Goal: Task Accomplishment & Management: Use online tool/utility

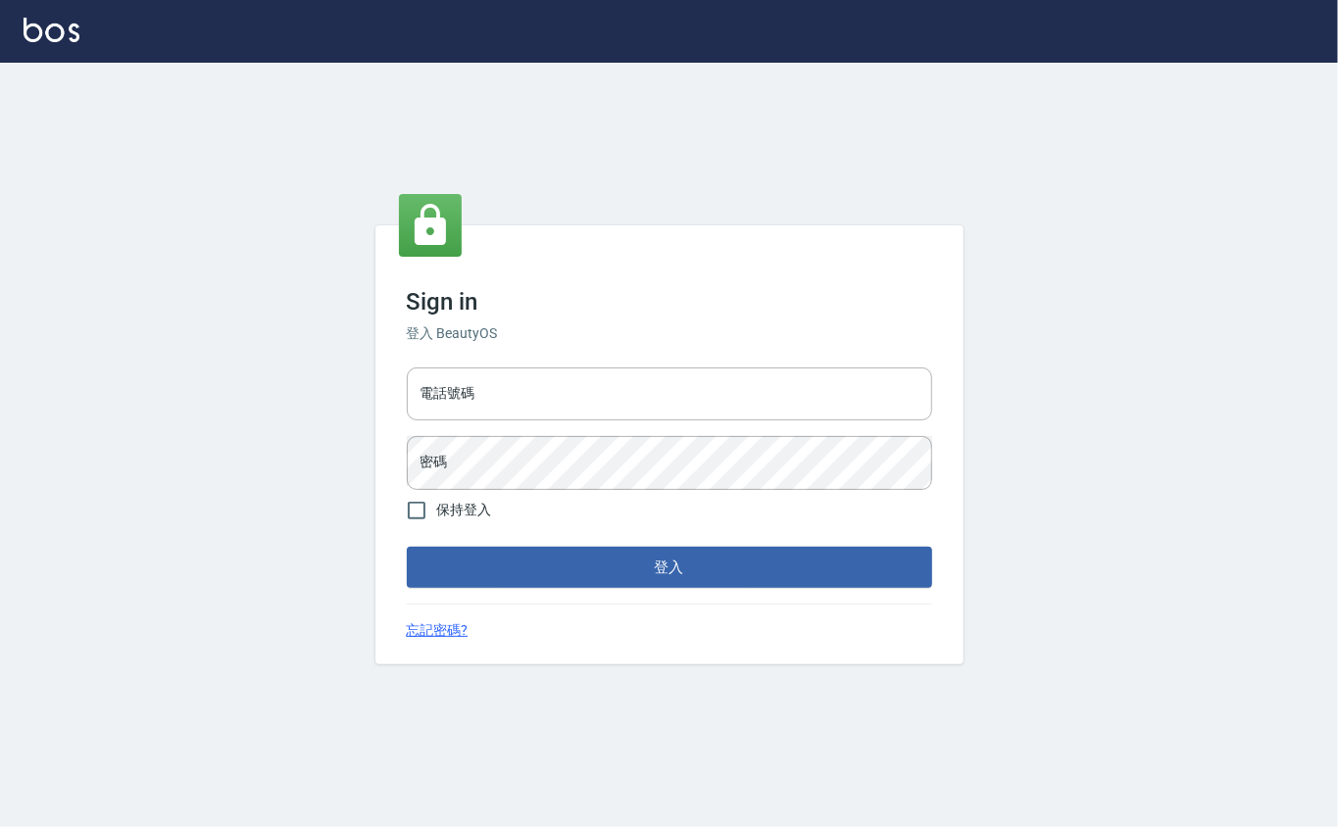
click at [482, 735] on div "Sign in 登入 BeautyOS 電話號碼 電話號碼 密碼 密碼 保持登入 登入 忘記密碼?" at bounding box center [669, 445] width 1338 height 765
click at [1337, 444] on div "Sign in 登入 BeautyOS 電話號碼 電話號碼 密碼 密碼 保持登入 登入 忘記密碼?" at bounding box center [669, 445] width 1338 height 765
click at [1241, 486] on div "Sign in 登入 BeautyOS 電話號碼 電話號碼 密碼 密碼 保持登入 登入 忘記密碼?" at bounding box center [669, 445] width 1338 height 765
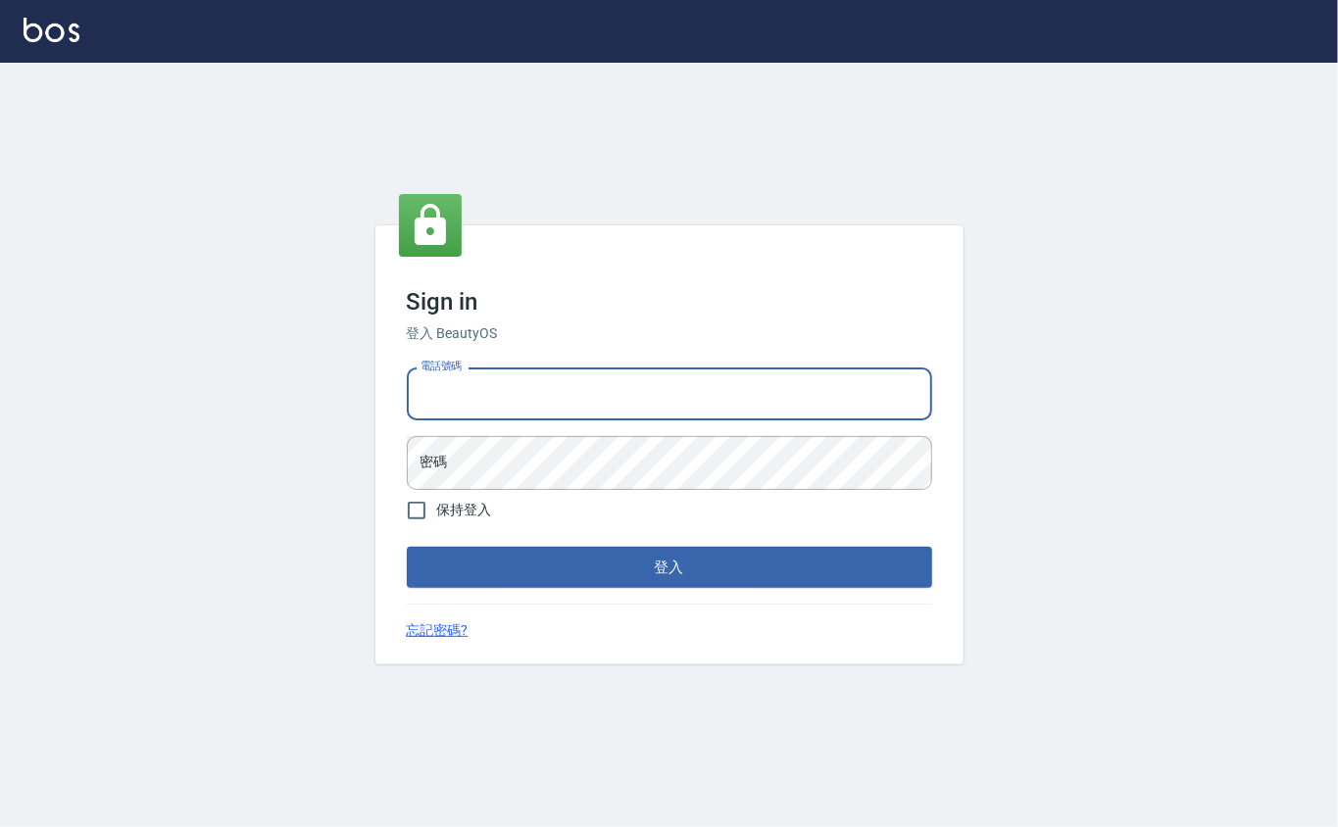
click at [468, 401] on input "電話號碼" at bounding box center [669, 394] width 525 height 53
click at [1185, 396] on div "Sign in 登入 BeautyOS 電話號碼 電話號碼 密碼 密碼 保持登入 登入 忘記密碼?" at bounding box center [669, 445] width 1338 height 765
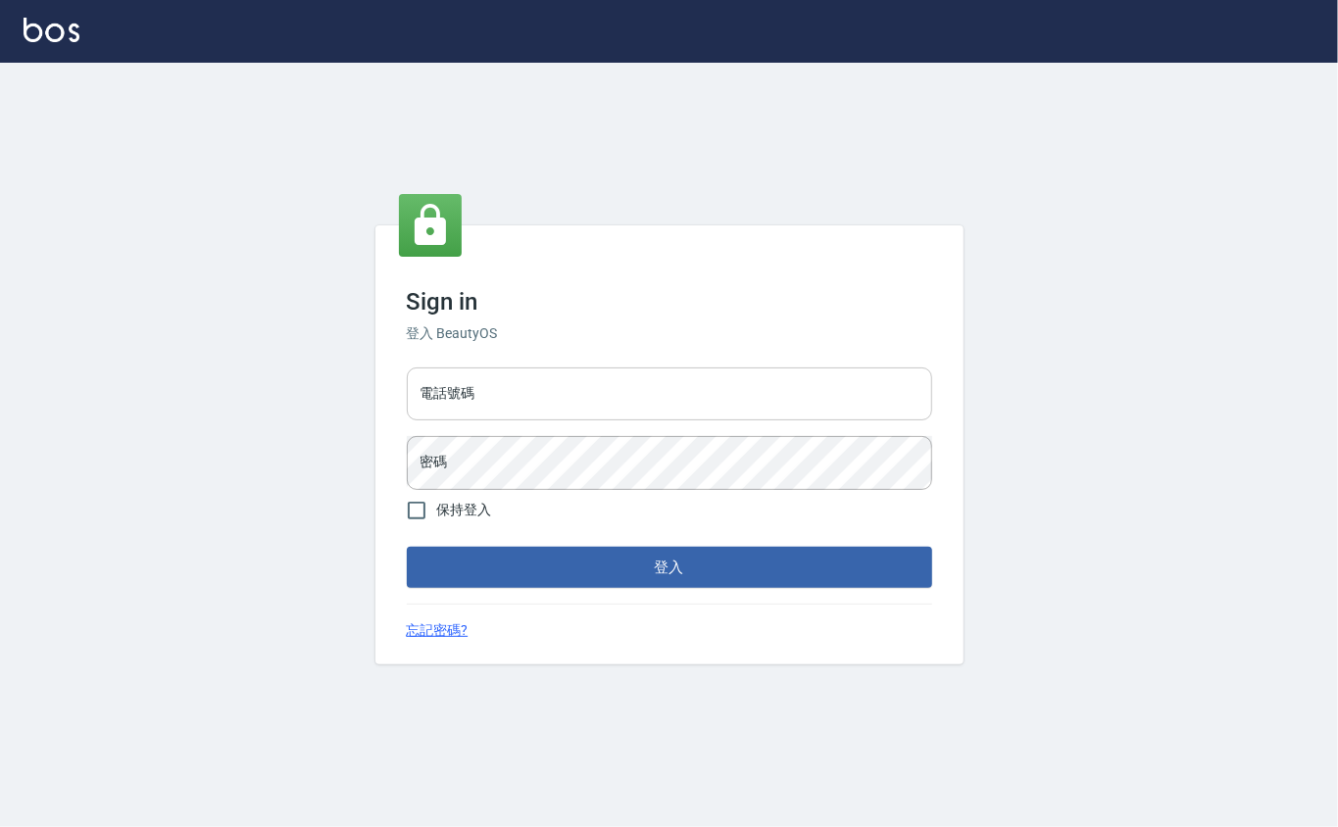
click at [491, 376] on input "電話號碼" at bounding box center [669, 394] width 525 height 53
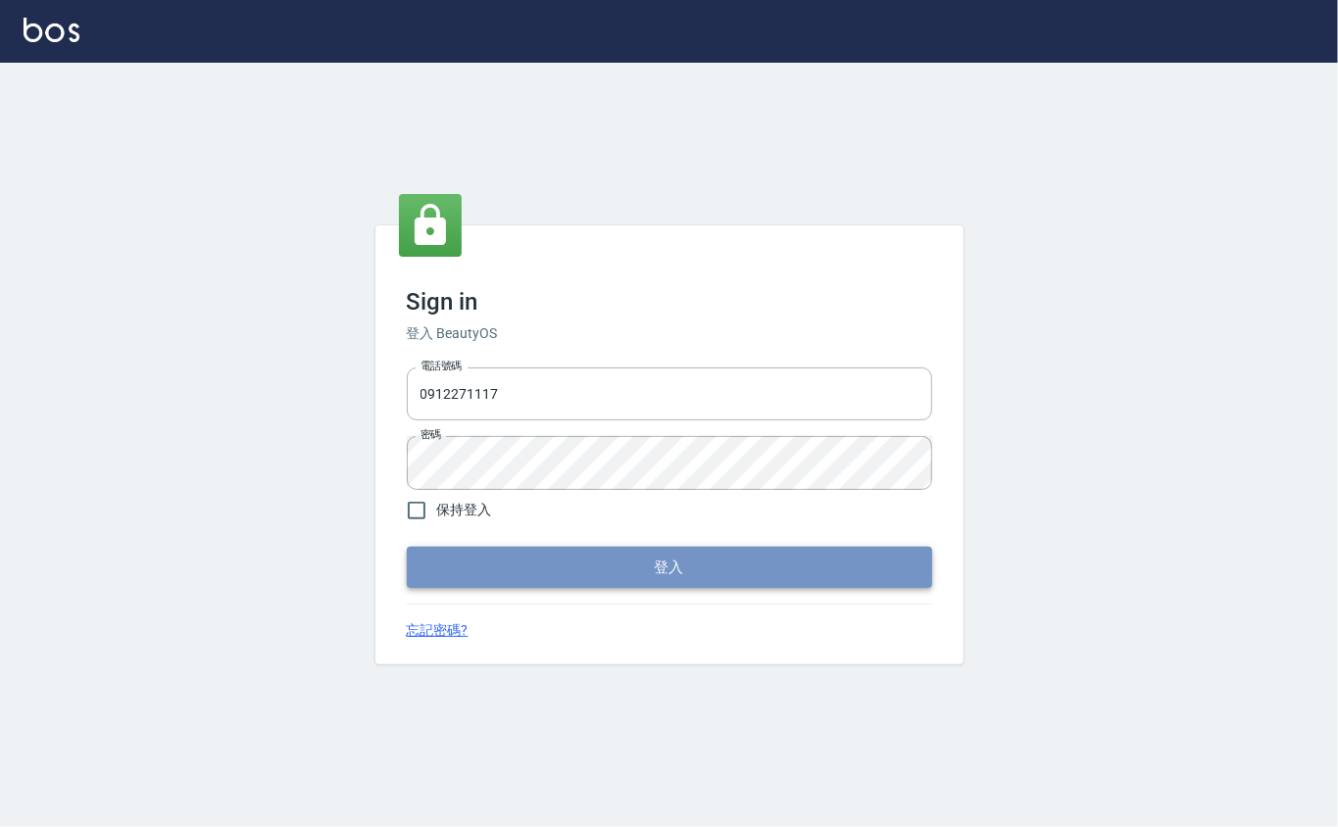
click at [439, 551] on button "登入" at bounding box center [669, 567] width 525 height 41
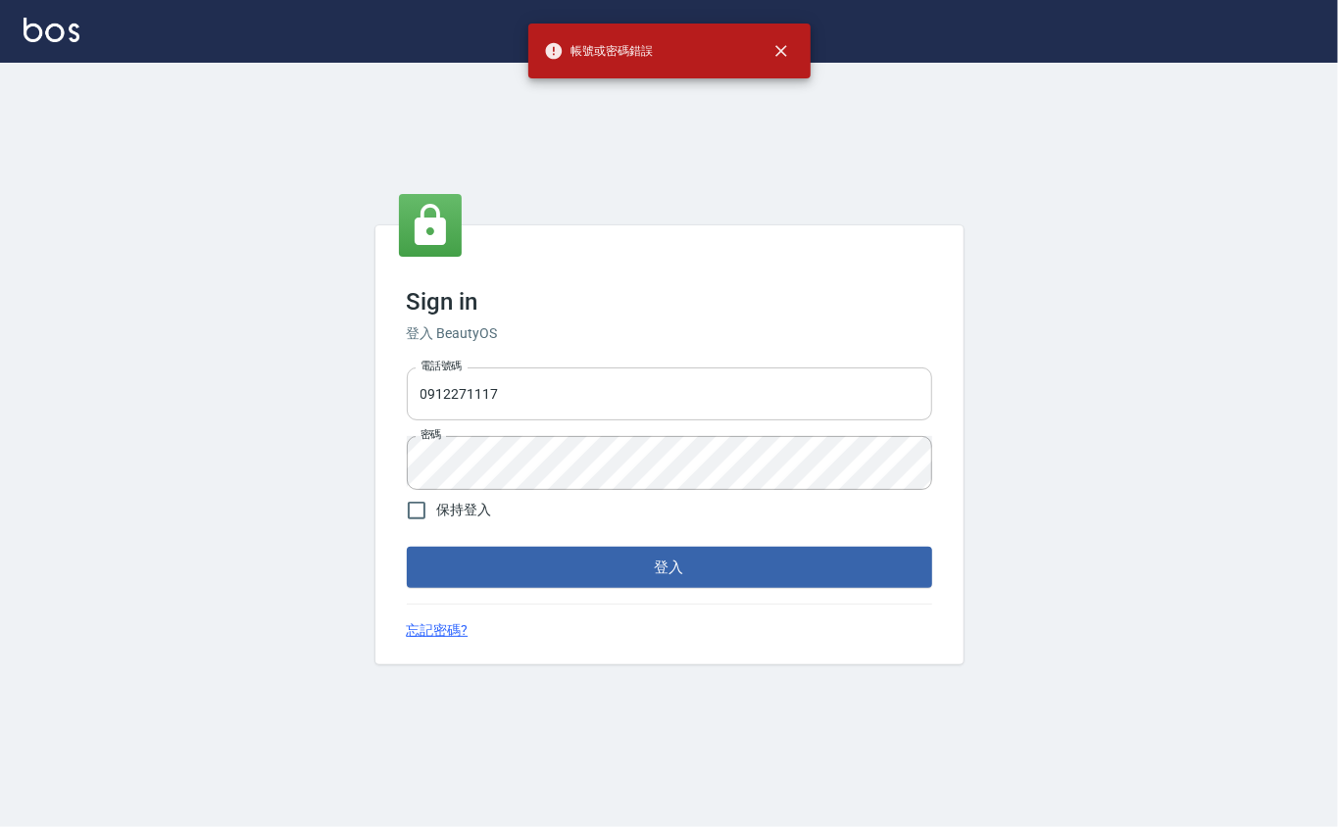
click at [565, 378] on input "0912271117" at bounding box center [669, 394] width 525 height 53
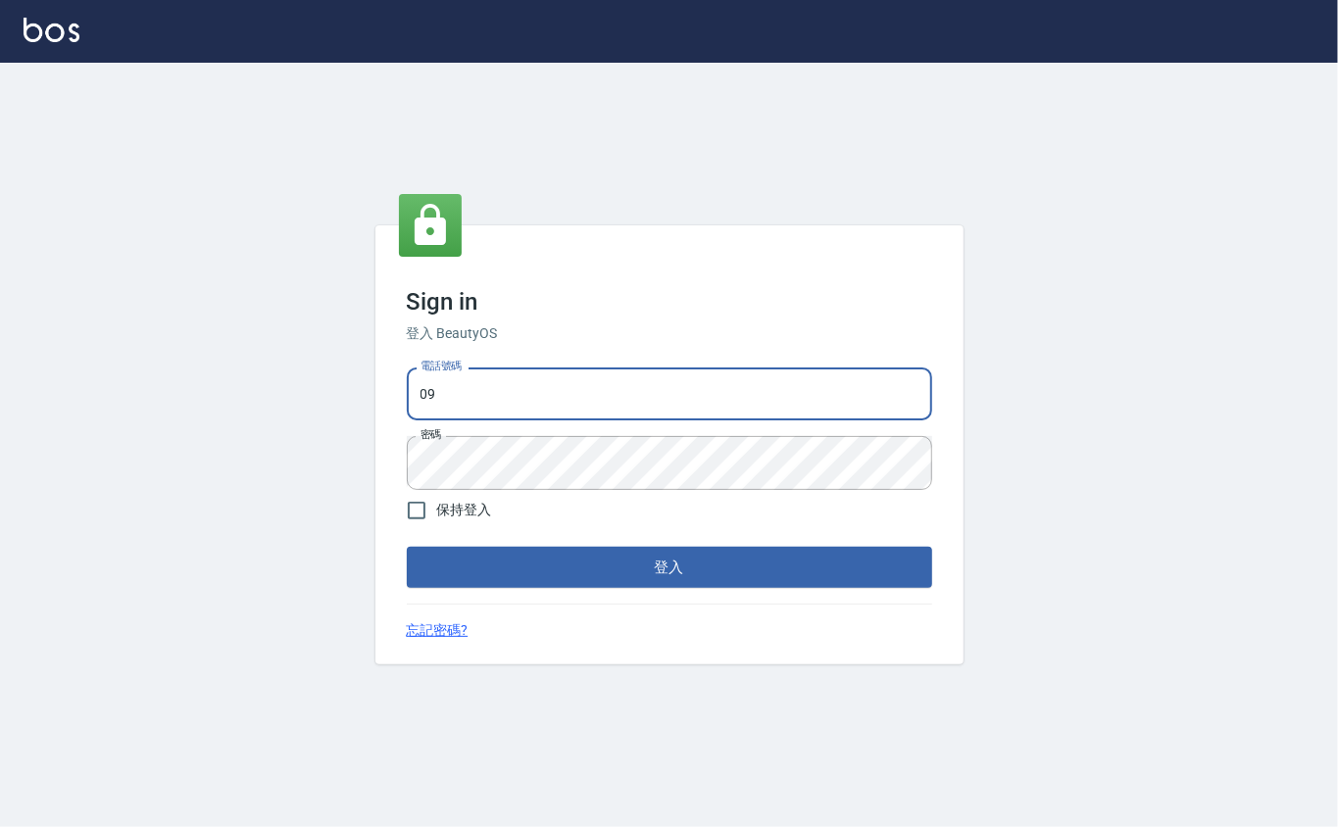
type input "0"
click at [621, 385] on input "電話號碼" at bounding box center [669, 394] width 525 height 53
type input "0912271117"
drag, startPoint x: 600, startPoint y: 394, endPoint x: 418, endPoint y: 369, distance: 184.1
click at [417, 369] on input "0912271117" at bounding box center [669, 394] width 525 height 53
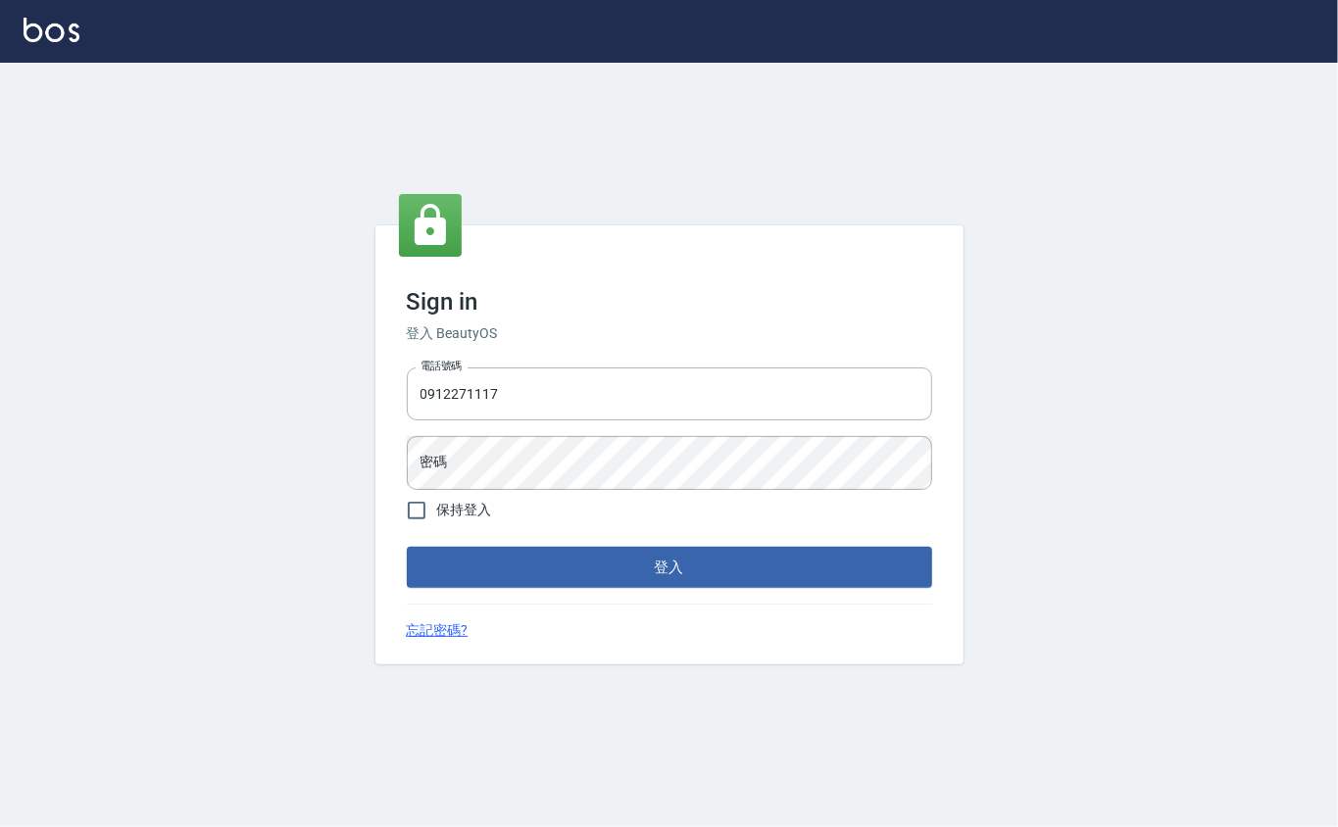
drag, startPoint x: 420, startPoint y: 367, endPoint x: 867, endPoint y: 286, distance: 454.2
click at [955, 278] on div "Sign in 登入 BeautyOS 電話號碼 [PHONE_NUMBER] 電話號碼 密碼 密碼 保持登入 登入 忘記密碼?" at bounding box center [669, 444] width 588 height 439
drag, startPoint x: 546, startPoint y: 373, endPoint x: 534, endPoint y: 384, distance: 16.6
click at [545, 377] on input "0912271117" at bounding box center [669, 394] width 525 height 53
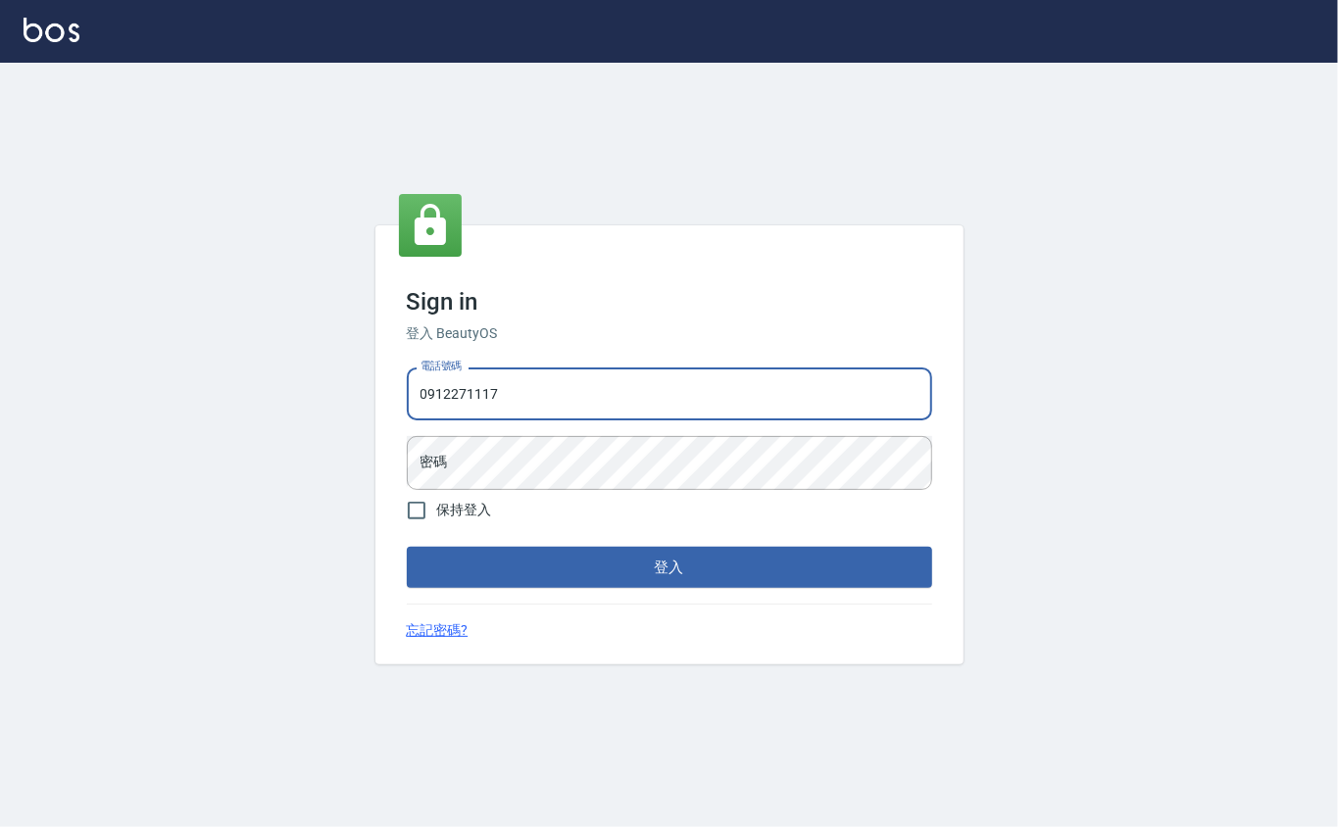
drag, startPoint x: 531, startPoint y: 386, endPoint x: 409, endPoint y: 390, distance: 122.6
click at [409, 390] on input "0912271117" at bounding box center [669, 394] width 525 height 53
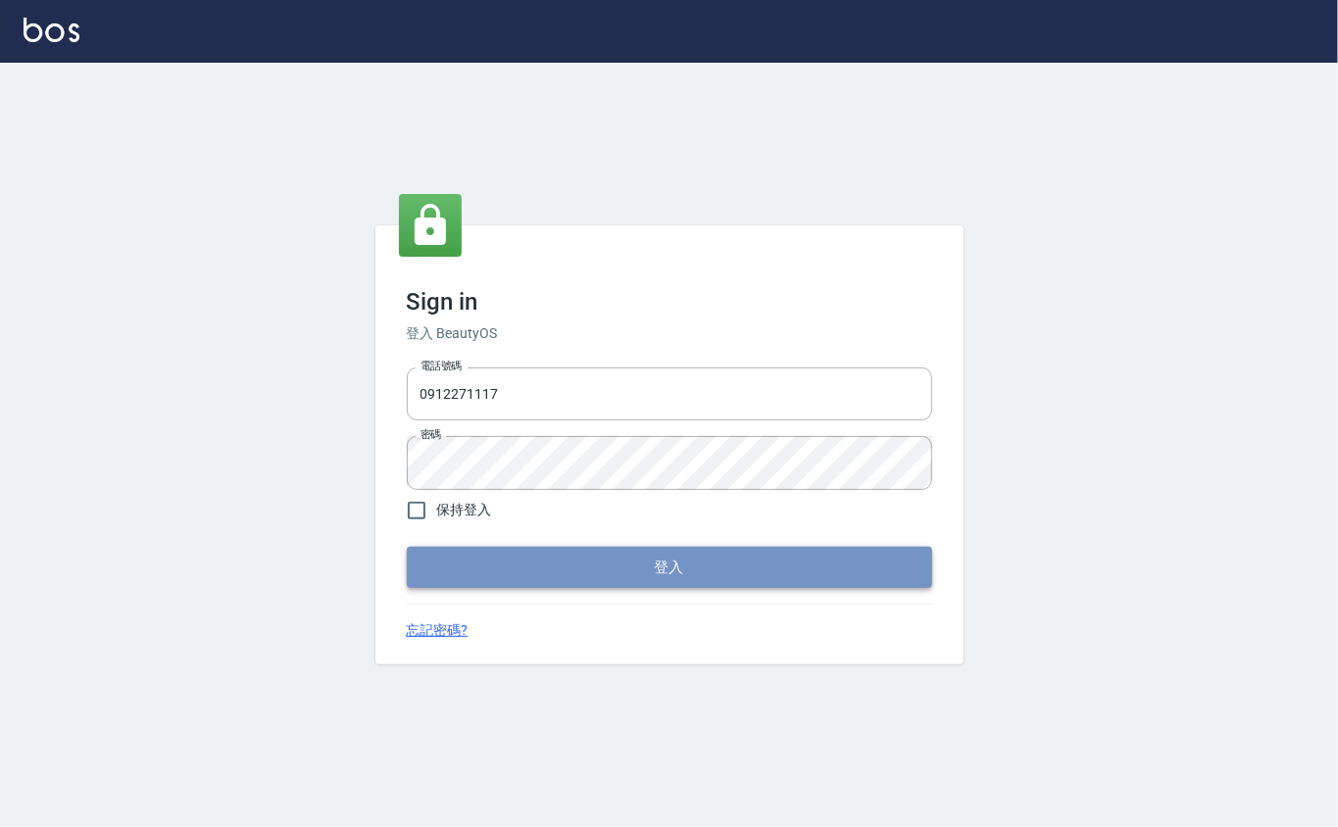
click at [448, 563] on button "登入" at bounding box center [669, 567] width 525 height 41
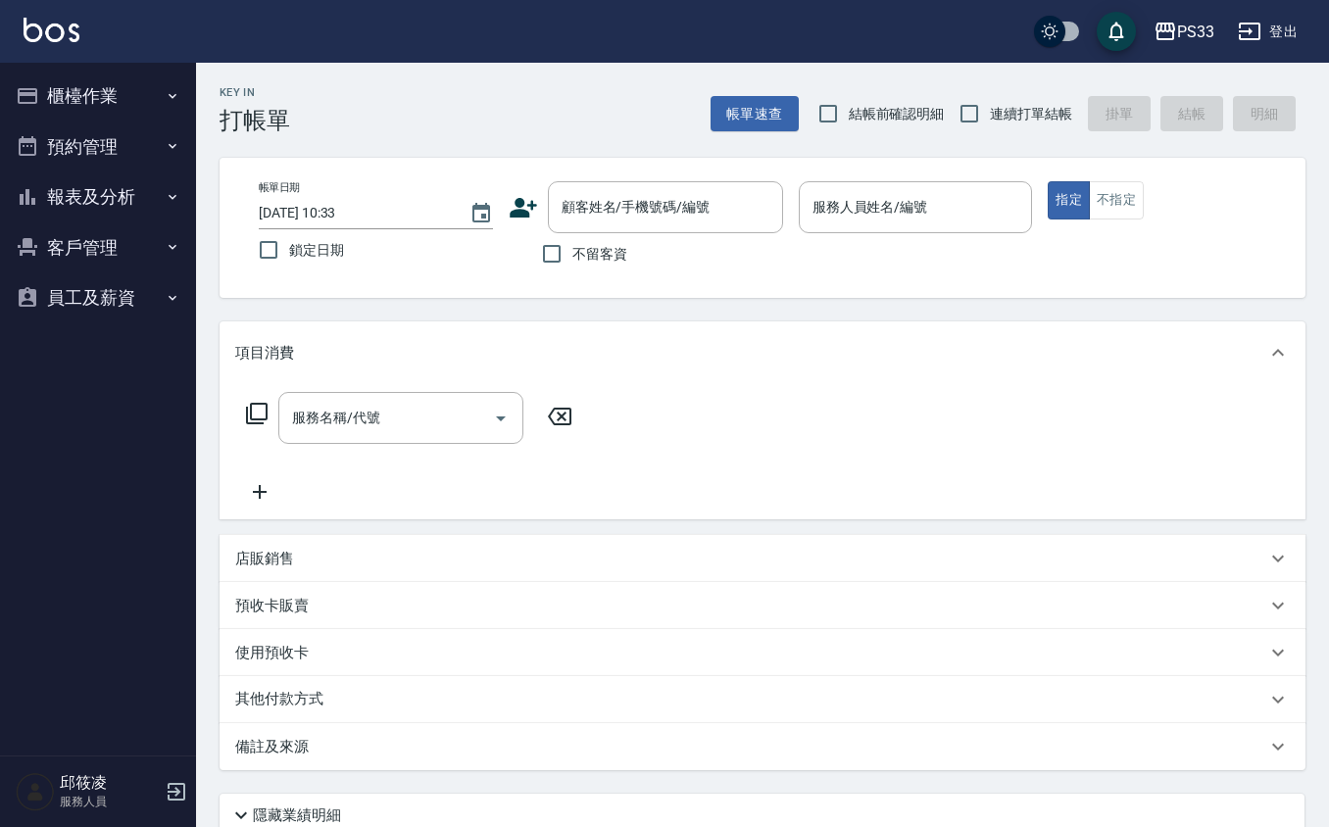
click at [106, 82] on button "櫃檯作業" at bounding box center [98, 96] width 180 height 51
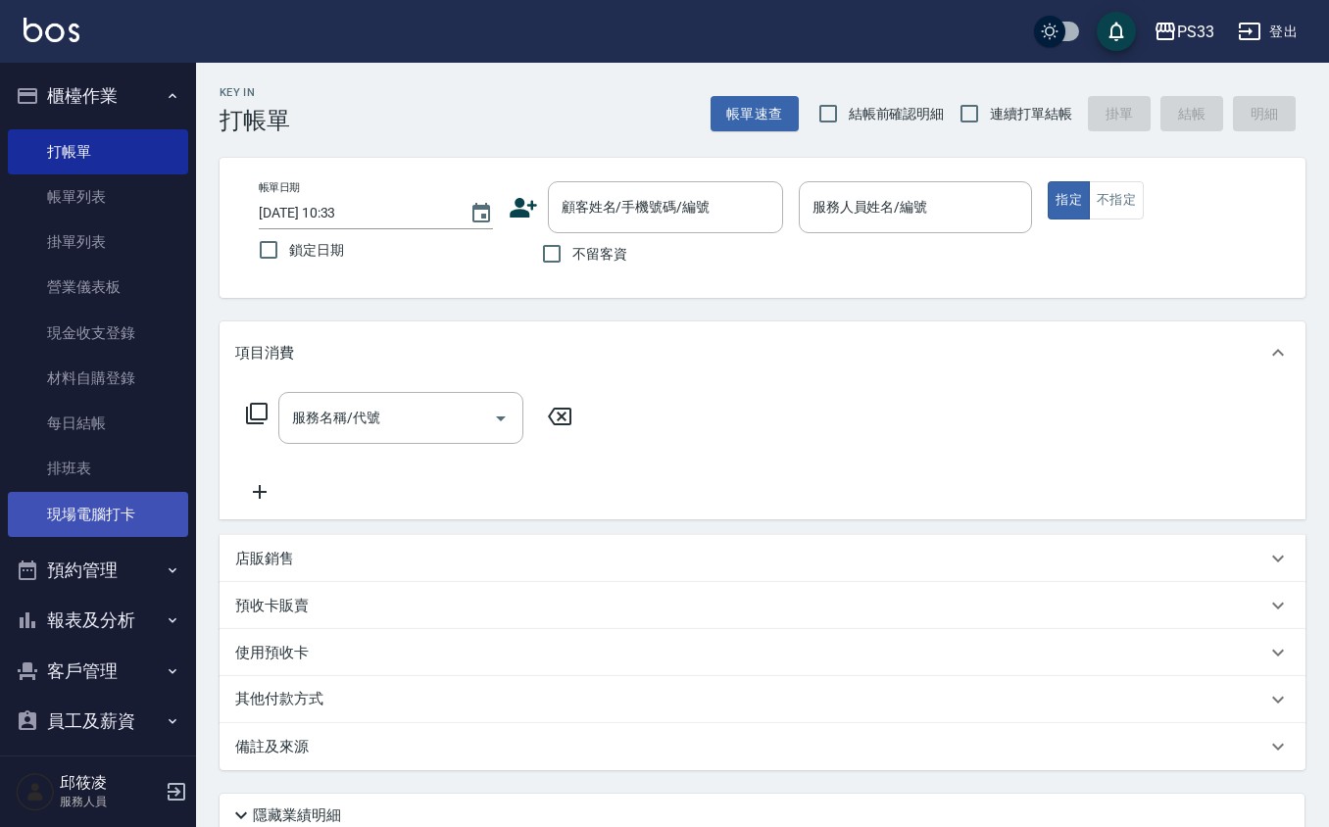
click at [112, 504] on link "現場電腦打卡" at bounding box center [98, 514] width 180 height 45
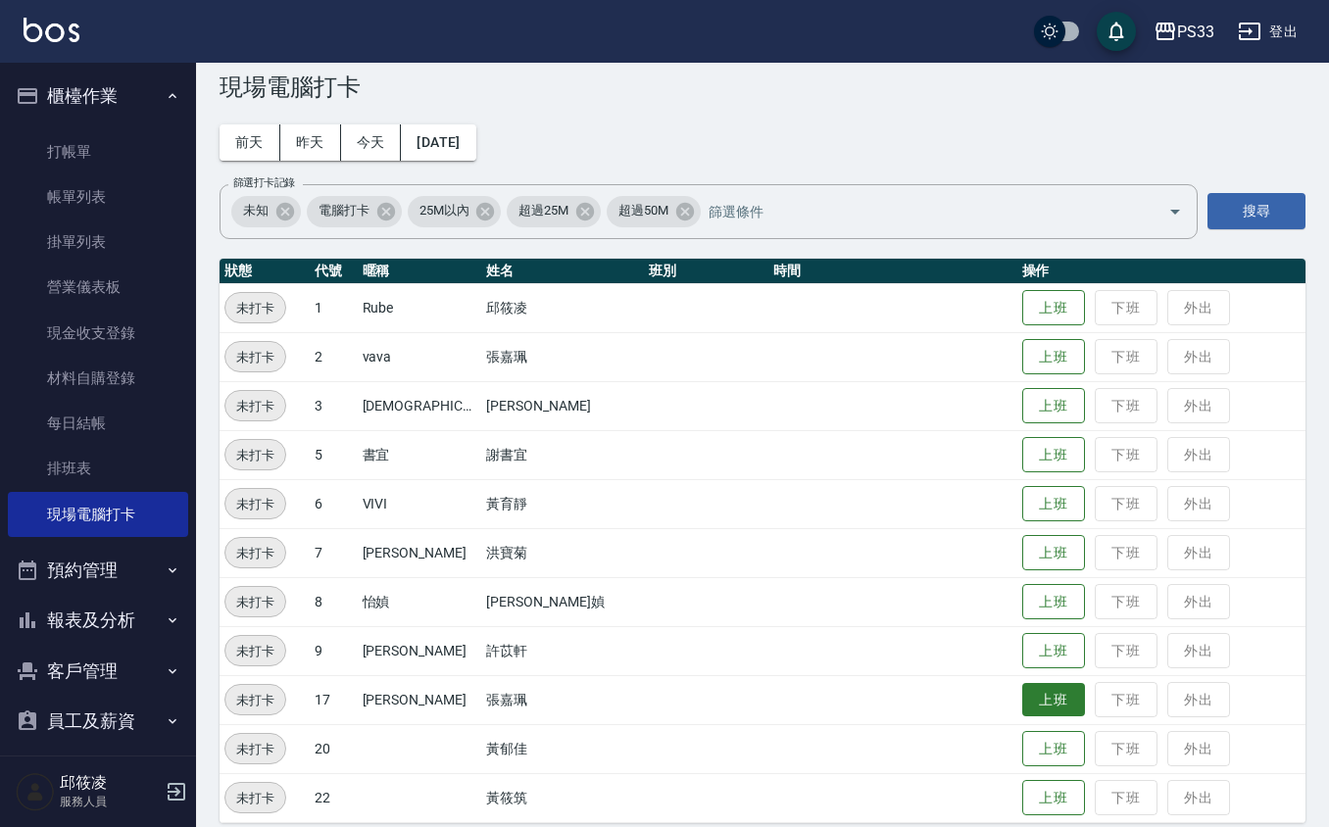
scroll to position [52, 0]
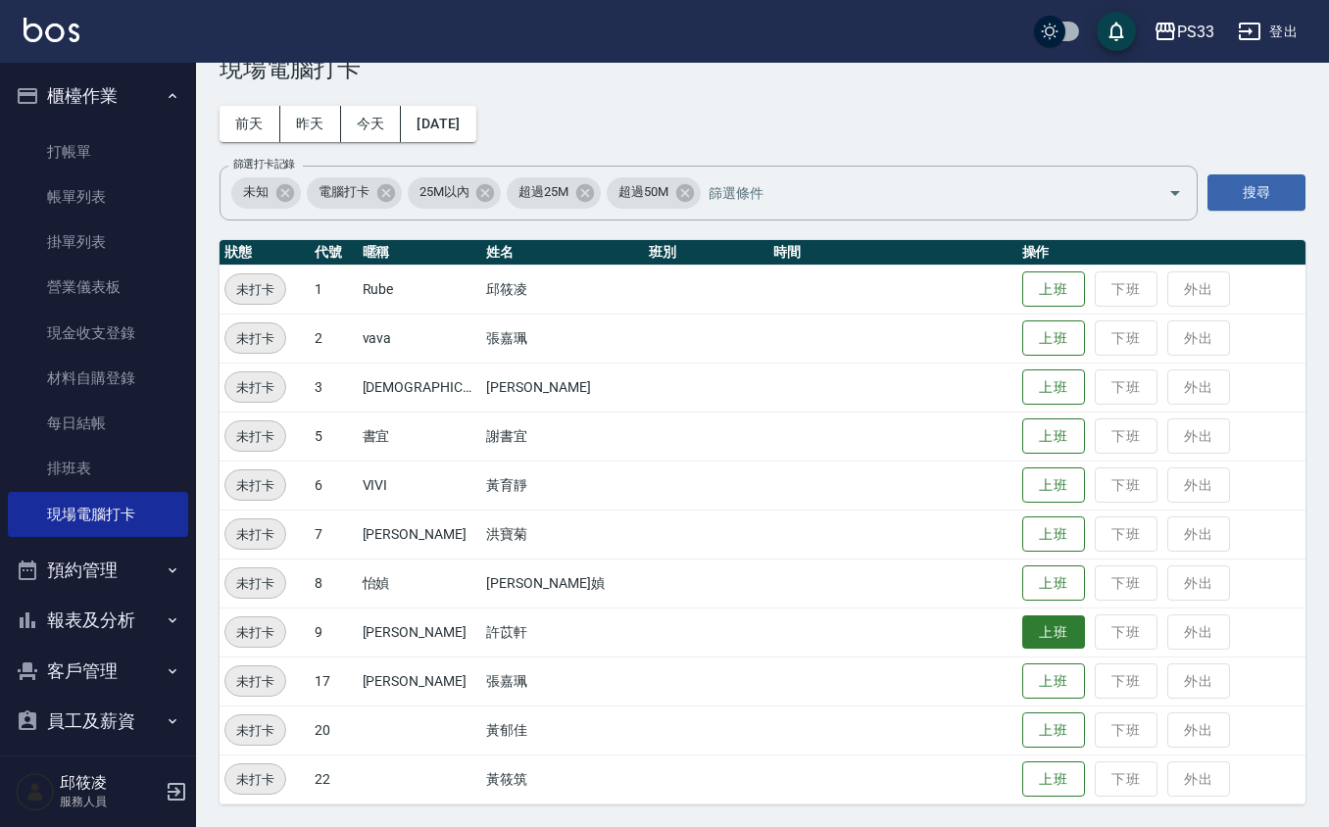
click at [1027, 631] on button "上班" at bounding box center [1053, 633] width 63 height 34
click at [1022, 767] on button "上班" at bounding box center [1053, 780] width 63 height 34
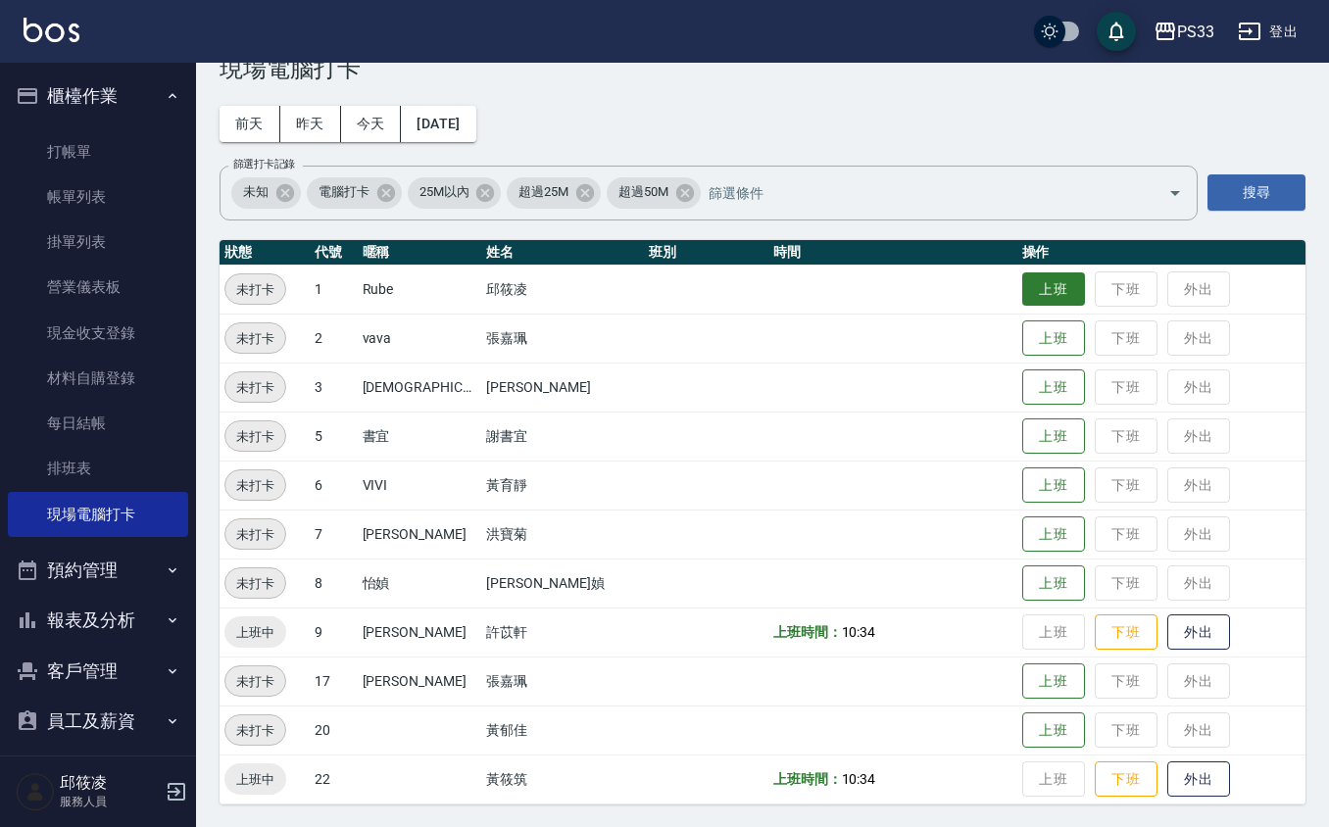
click at [1033, 282] on button "上班" at bounding box center [1053, 290] width 63 height 34
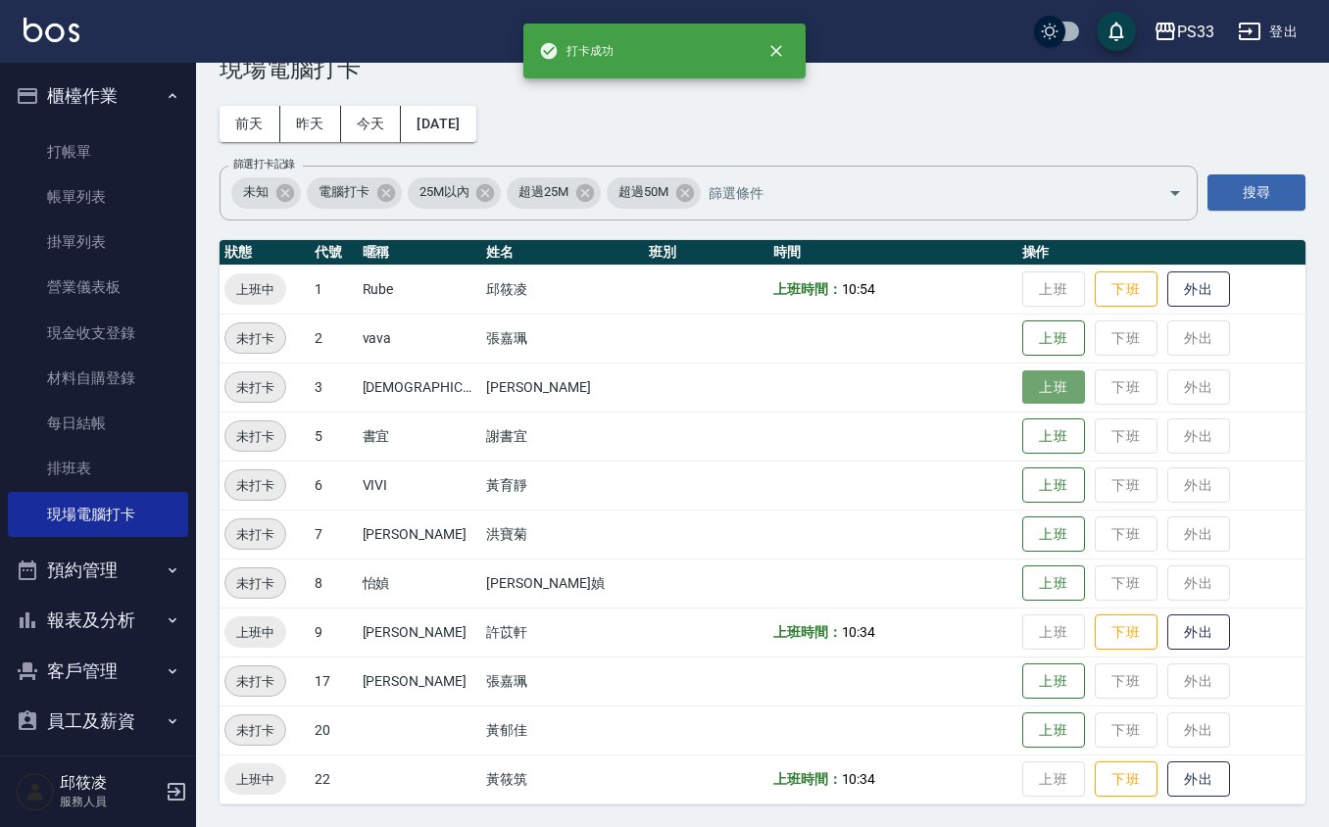
click at [1031, 388] on button "上班" at bounding box center [1053, 388] width 63 height 34
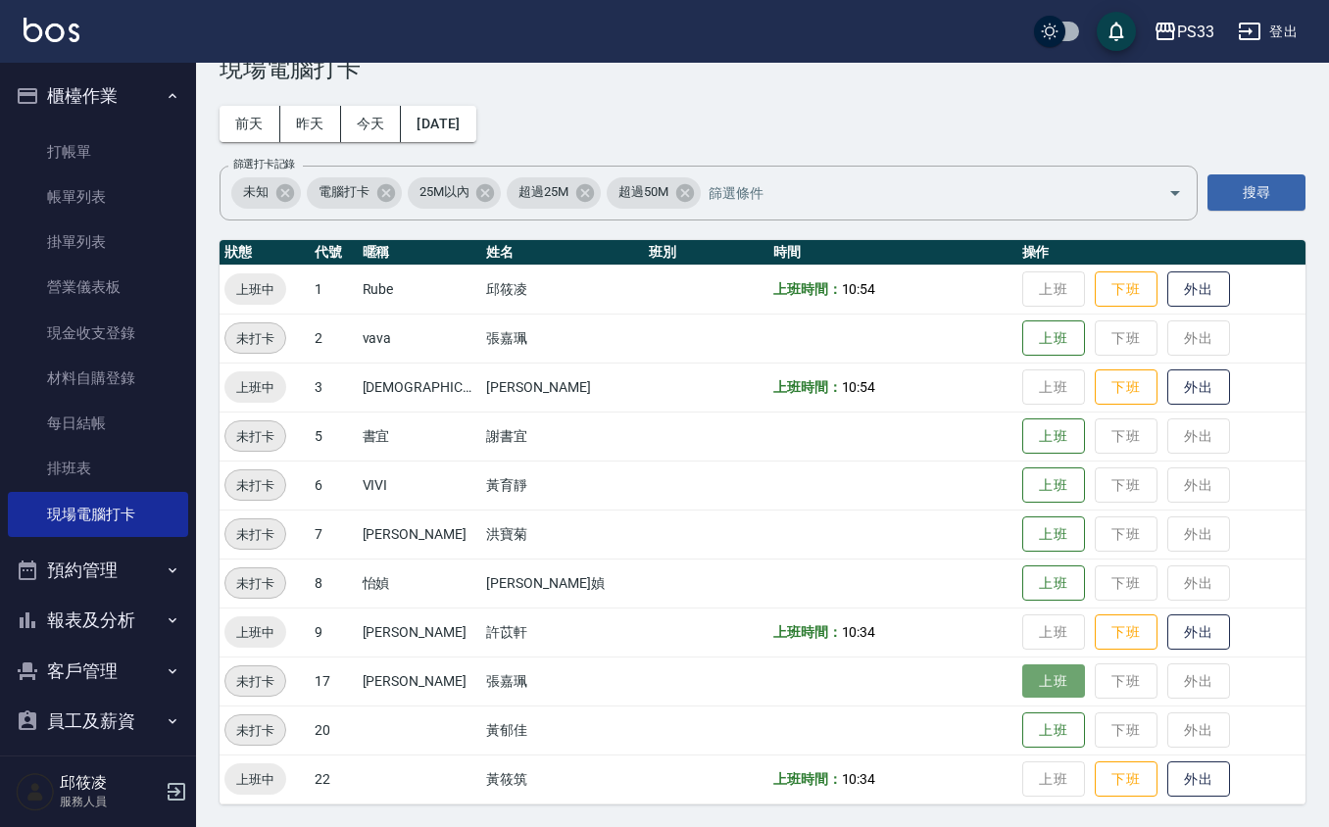
click at [1022, 688] on button "上班" at bounding box center [1053, 682] width 63 height 34
